Goal: Contribute content

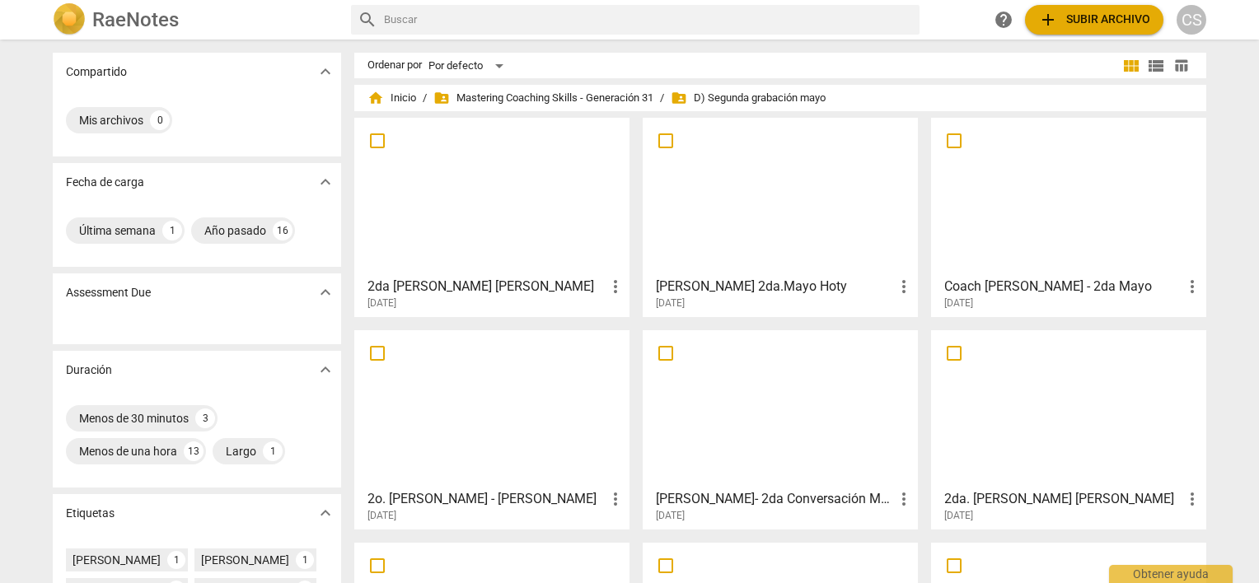
drag, startPoint x: 0, startPoint y: 0, endPoint x: 516, endPoint y: 25, distance: 516.4
click at [516, 25] on input "text" at bounding box center [648, 20] width 529 height 26
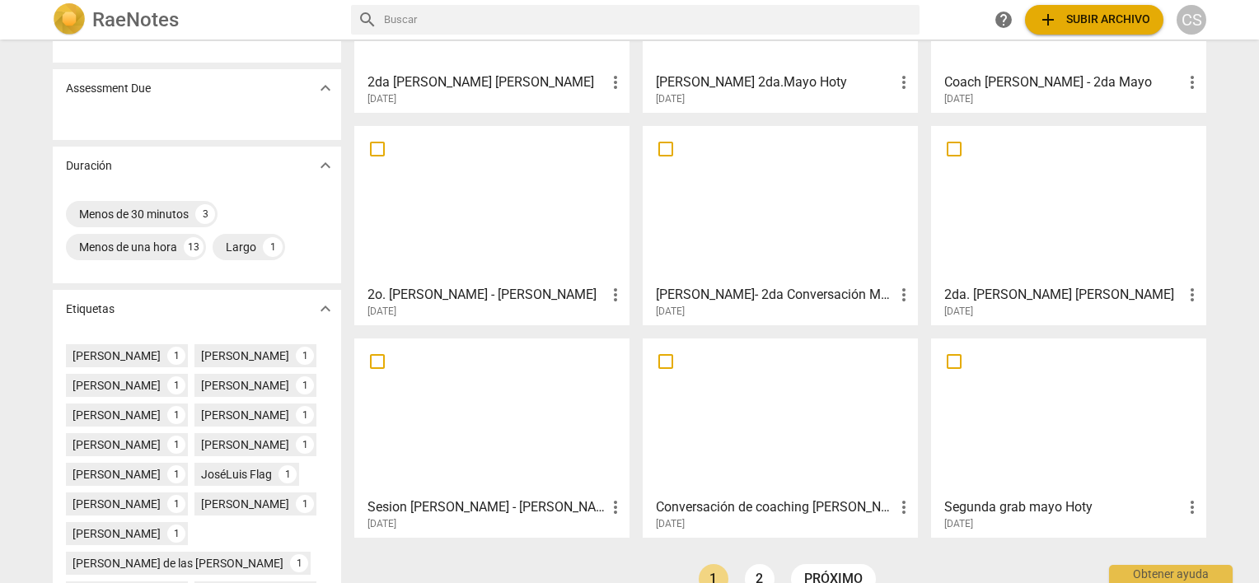
scroll to position [232, 0]
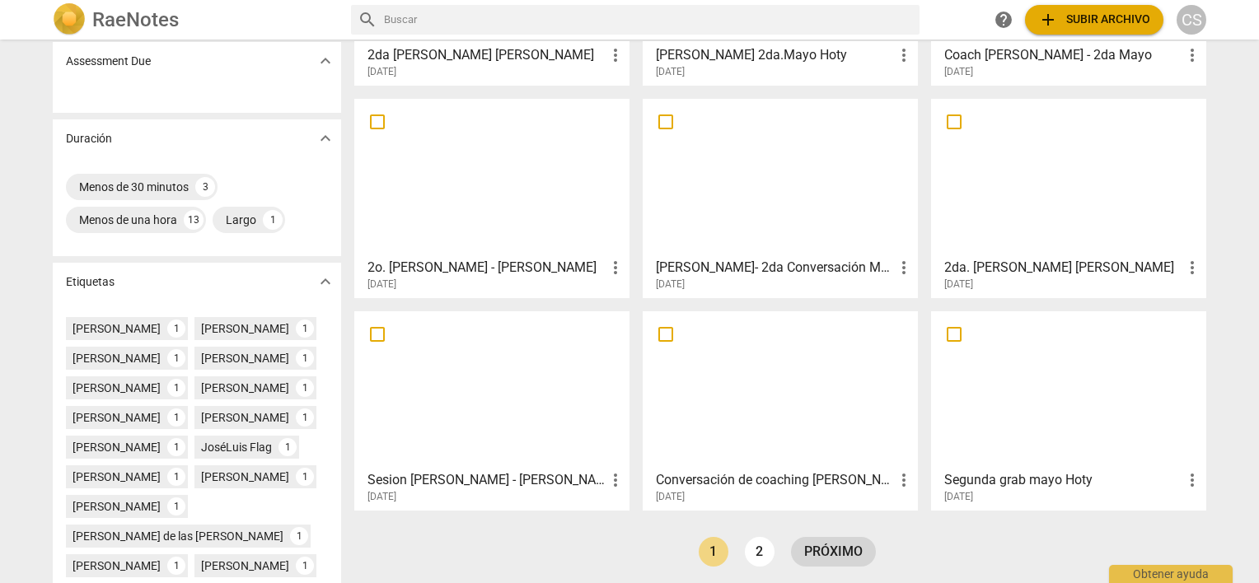
click at [823, 550] on link "próximo" at bounding box center [833, 552] width 85 height 30
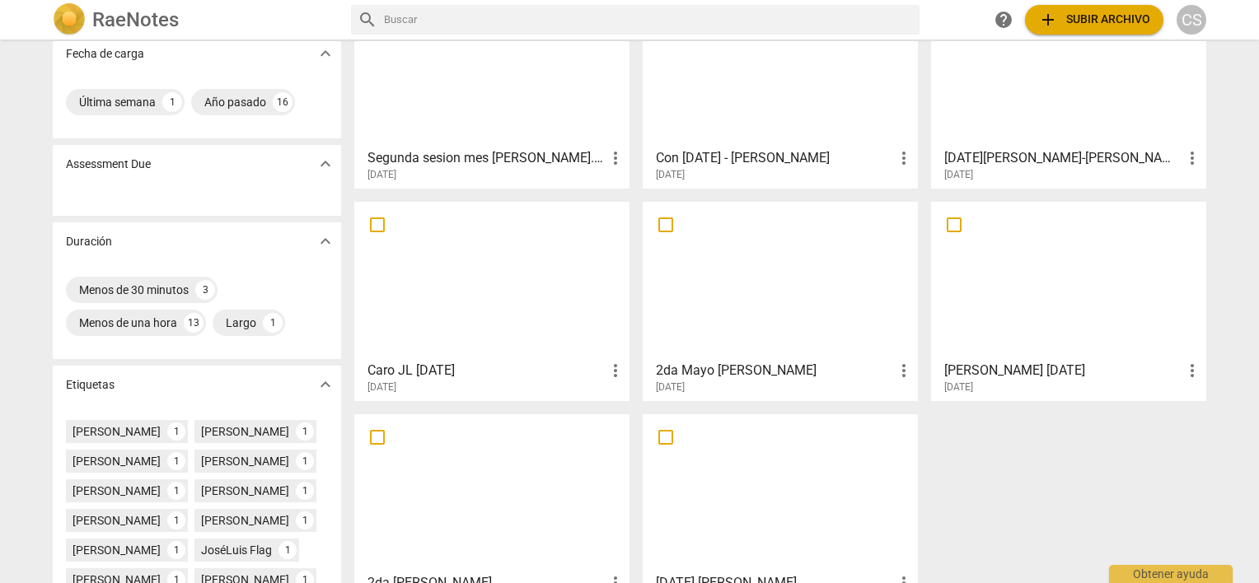
scroll to position [125, 0]
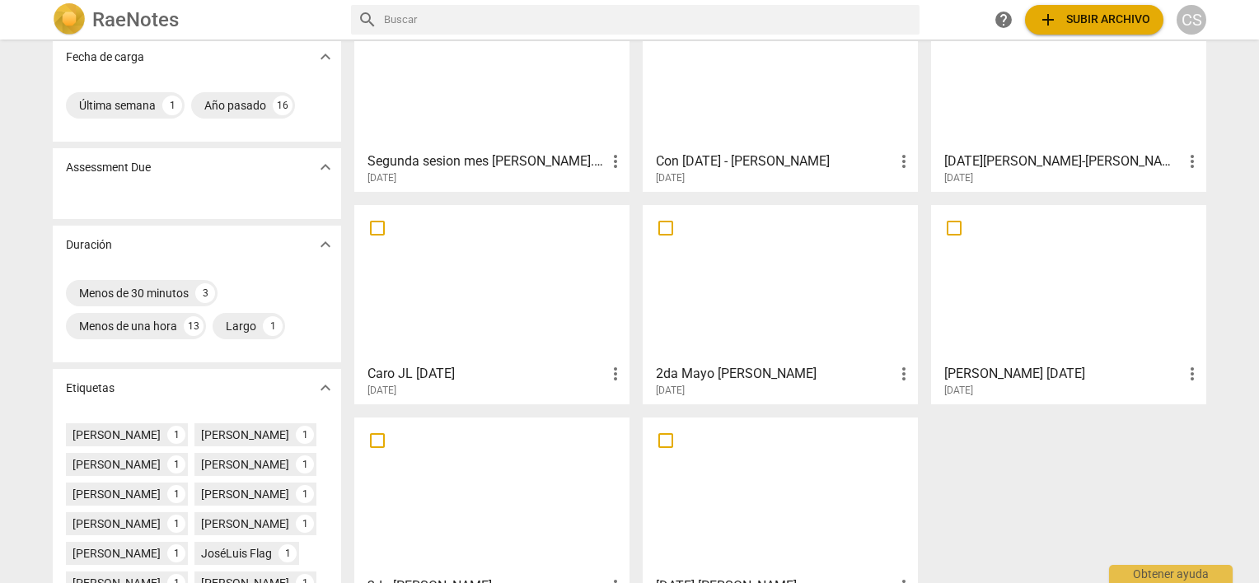
click at [465, 276] on div at bounding box center [492, 284] width 264 height 146
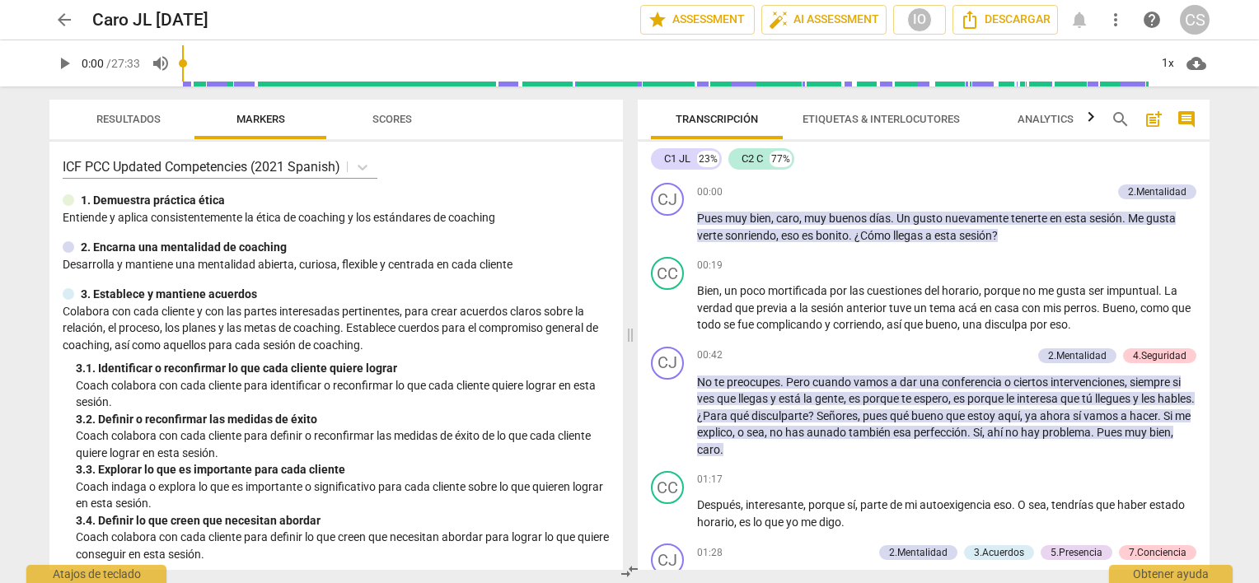
drag, startPoint x: 1209, startPoint y: 191, endPoint x: 1206, endPoint y: 202, distance: 11.2
click at [1206, 202] on div "Transcripción Etiquetas & Interlocutores Analytics search post_add comment C1 J…" at bounding box center [927, 335] width 592 height 497
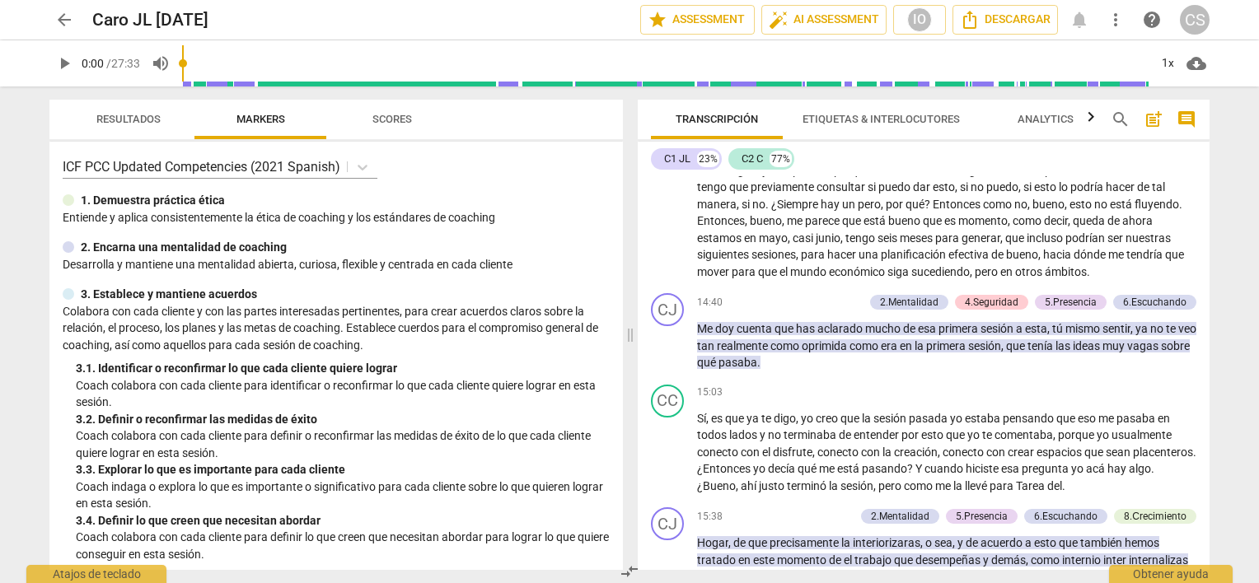
scroll to position [1797, 0]
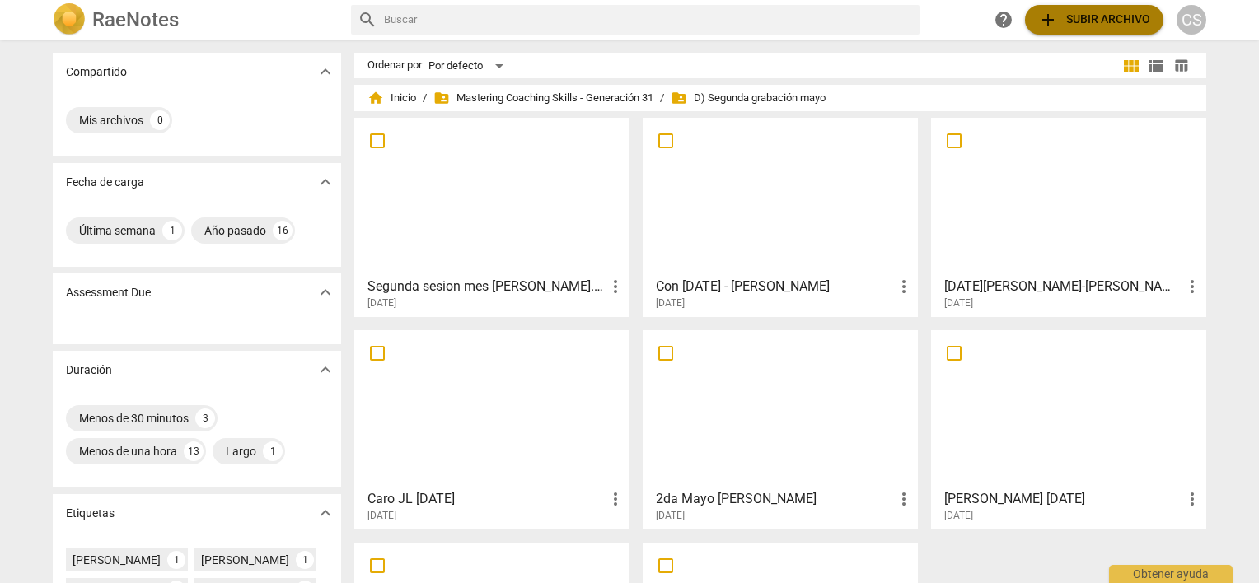
click at [1081, 13] on span "add Subir archivo" at bounding box center [1094, 20] width 112 height 20
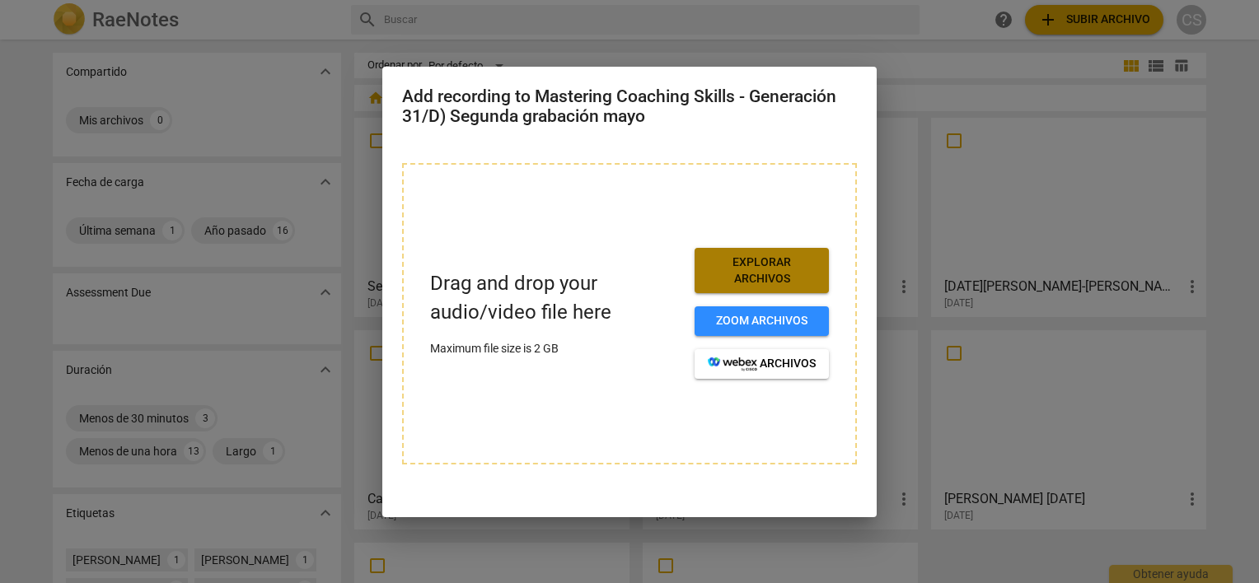
click at [764, 260] on span "Explorar archivos" at bounding box center [762, 271] width 108 height 32
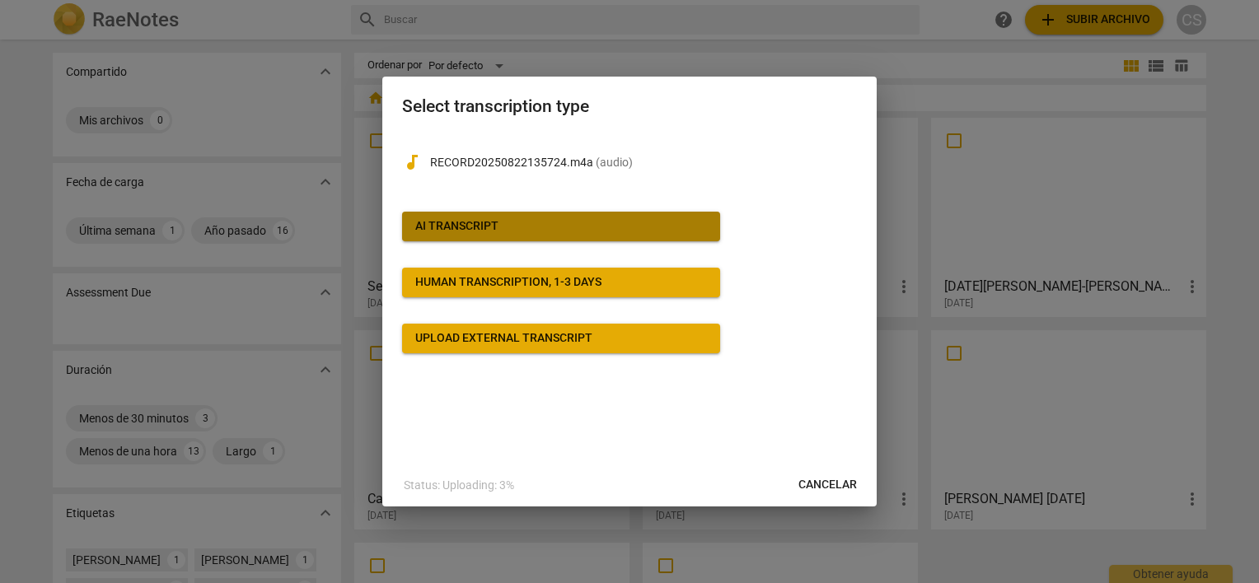
click at [461, 227] on div "AI Transcript" at bounding box center [456, 226] width 83 height 16
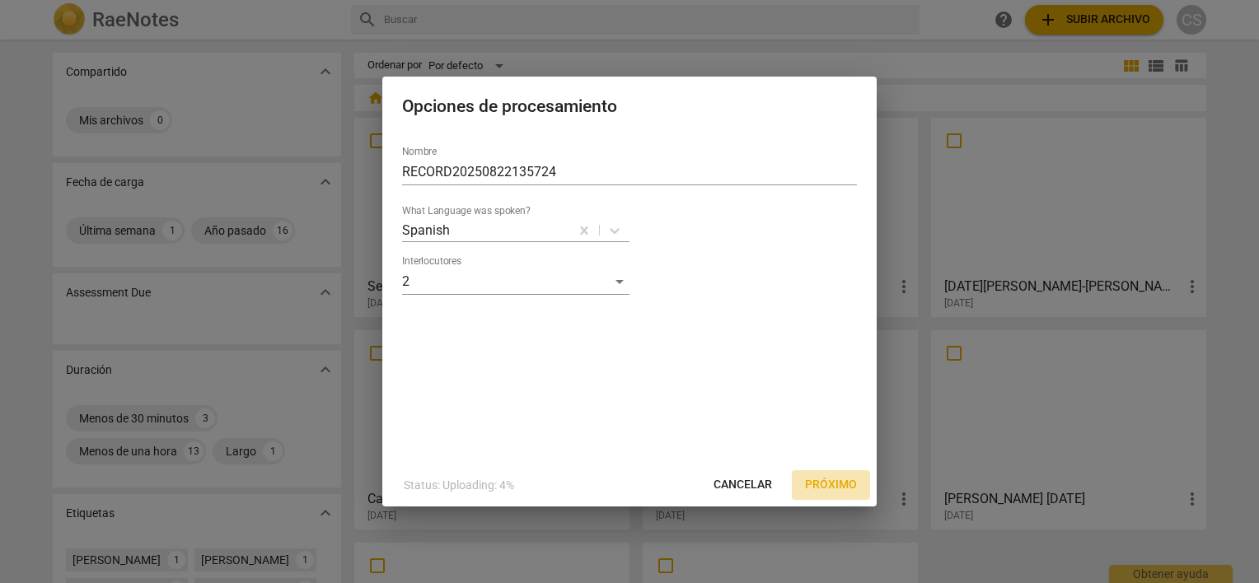
click at [828, 485] on span "Próximo" at bounding box center [831, 485] width 52 height 16
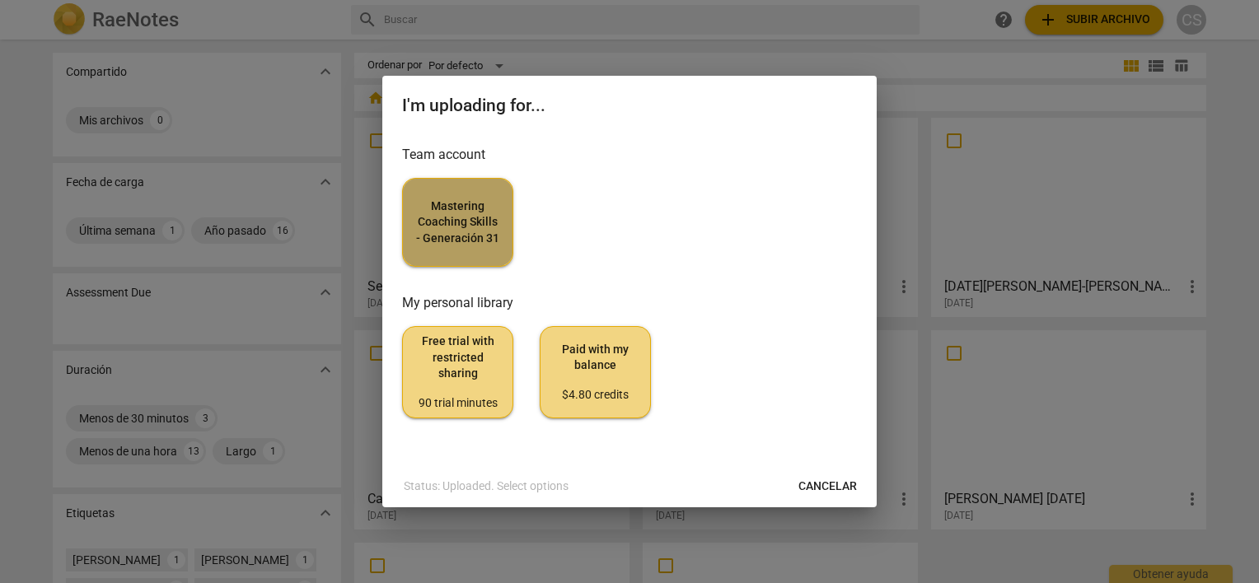
click at [475, 227] on span "Mastering Coaching Skills - Generación 31" at bounding box center [457, 223] width 83 height 49
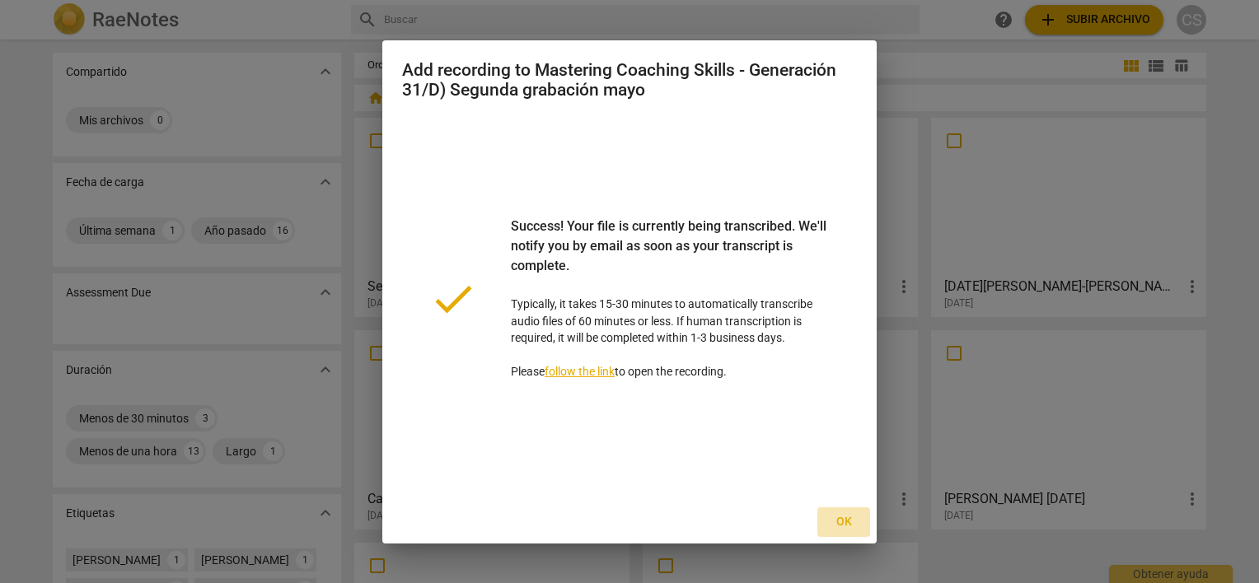
click at [845, 519] on span "Ok" at bounding box center [843, 522] width 26 height 16
